Goal: Information Seeking & Learning: Learn about a topic

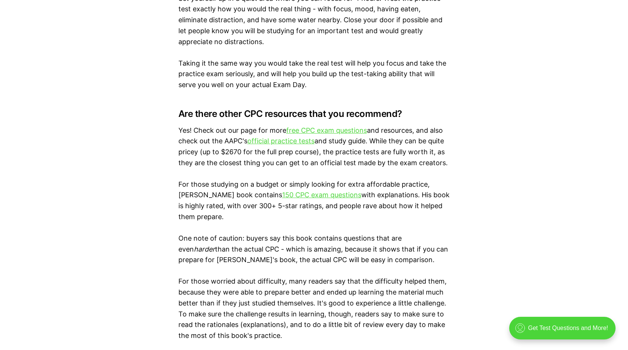
scroll to position [1225, 0]
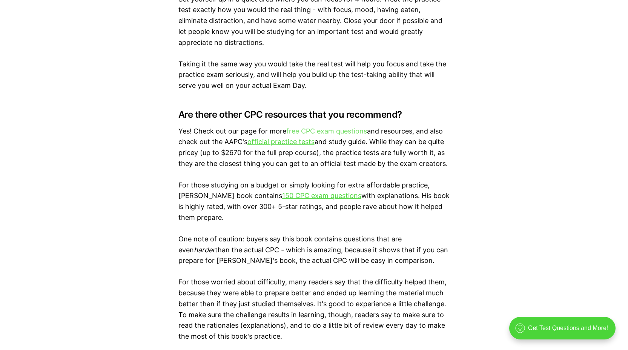
click at [348, 133] on link "free CPC exam questions" at bounding box center [326, 131] width 81 height 8
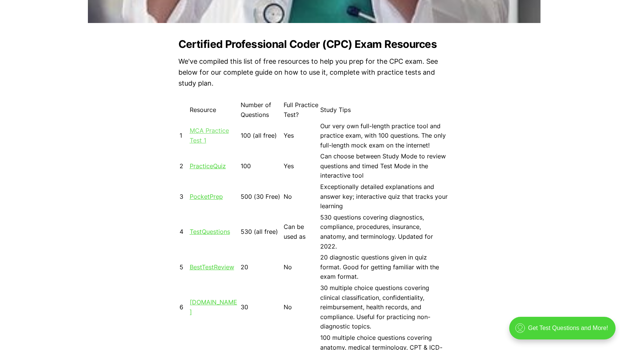
scroll to position [643, 0]
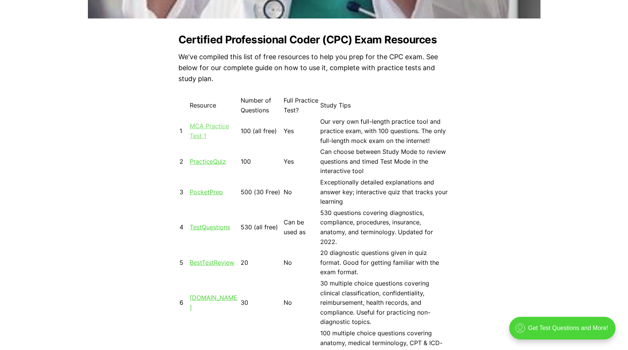
click at [204, 126] on link "MCA Practice Test 1" at bounding box center [209, 130] width 39 height 17
